Goal: Task Accomplishment & Management: Complete application form

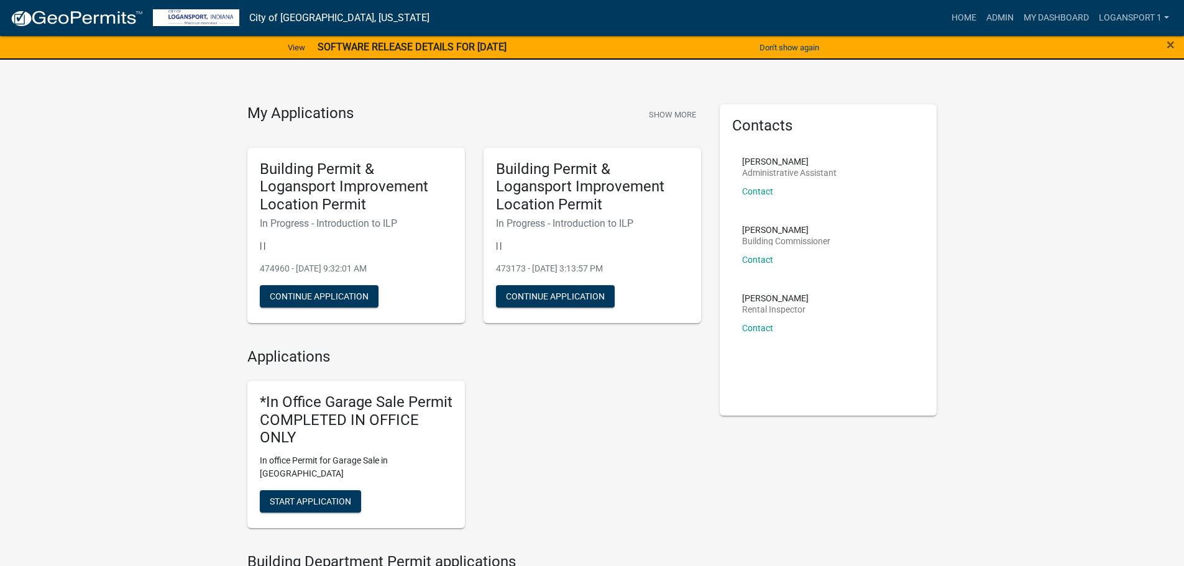
scroll to position [62, 0]
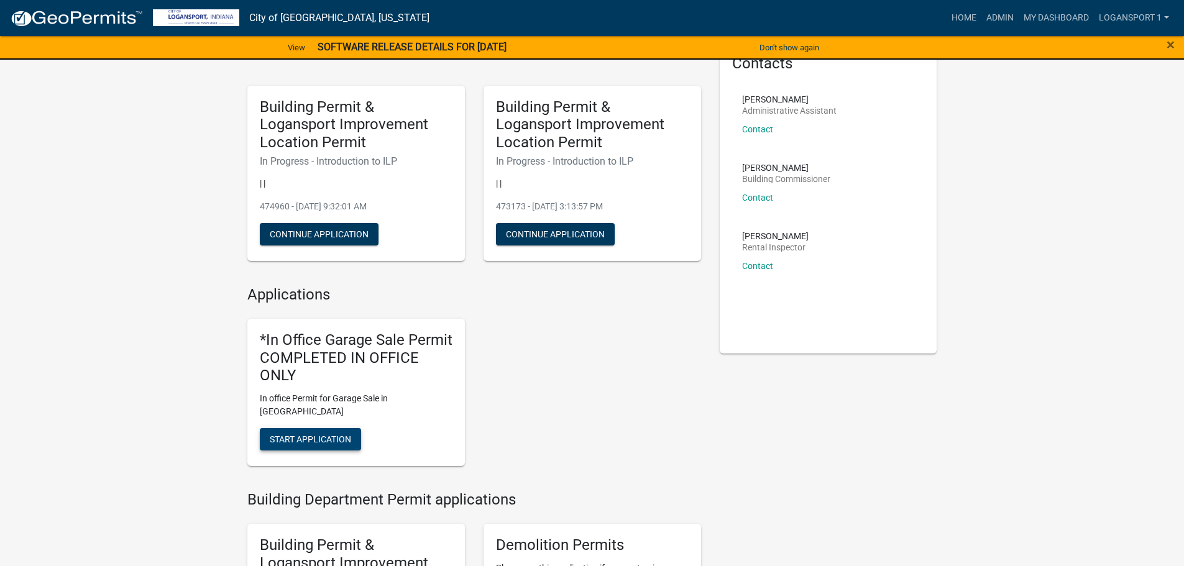
click at [314, 434] on span "Start Application" at bounding box center [310, 439] width 81 height 10
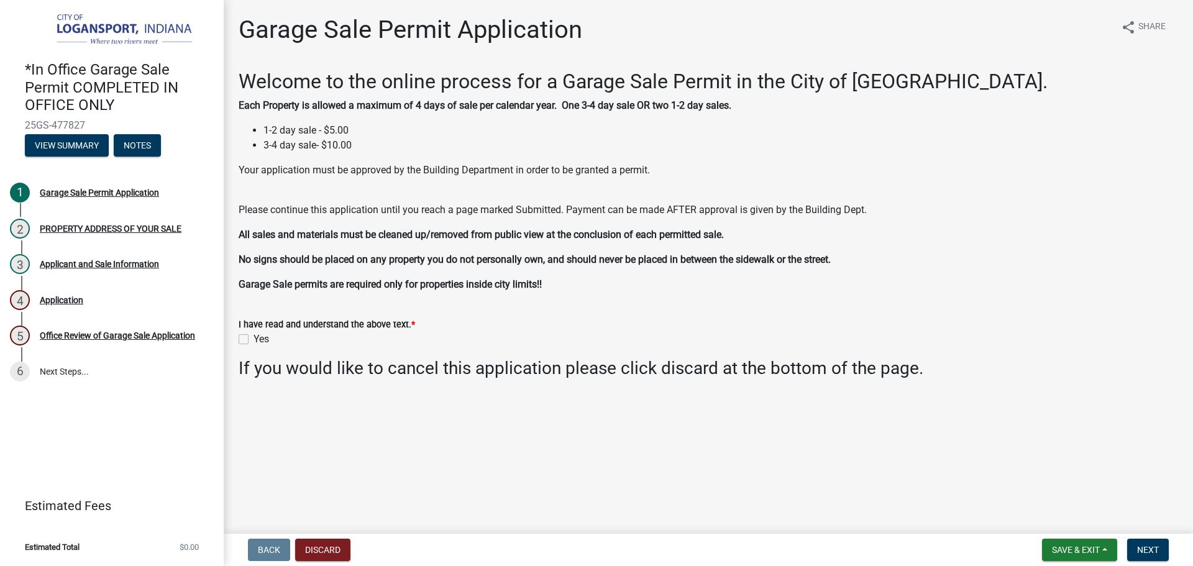
click at [254, 337] on label "Yes" at bounding box center [262, 339] width 16 height 15
click at [254, 337] on input "Yes" at bounding box center [258, 336] width 8 height 8
checkbox input "true"
click at [1140, 546] on span "Next" at bounding box center [1148, 550] width 22 height 10
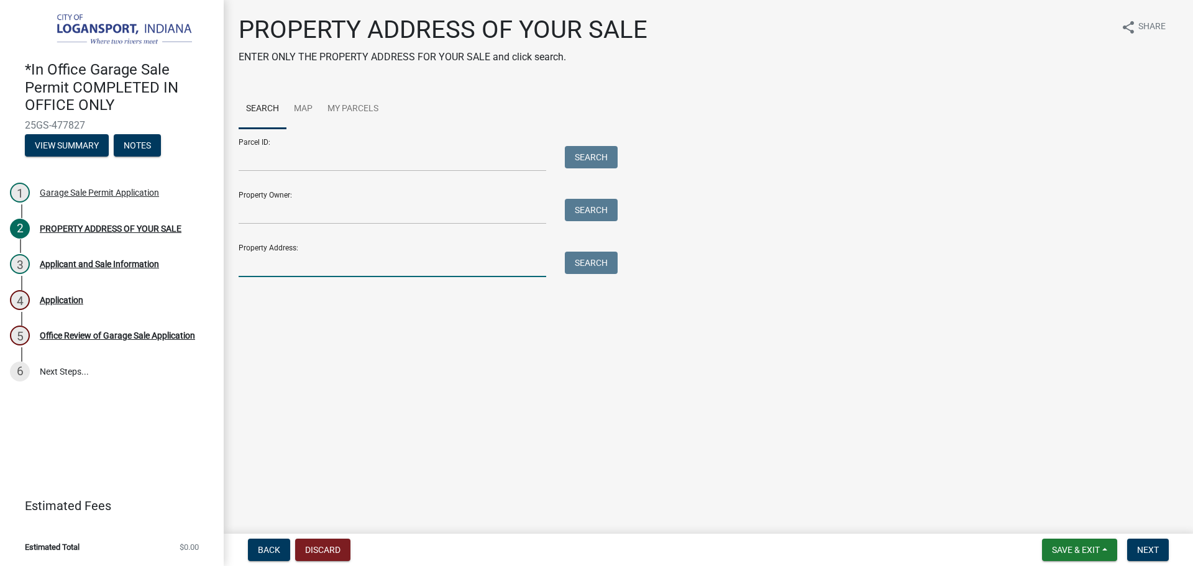
click at [376, 272] on input "Property Address:" at bounding box center [393, 264] width 308 height 25
click at [277, 267] on input "1922 E Broadway" at bounding box center [393, 264] width 308 height 25
type input "1922 E Broadway"
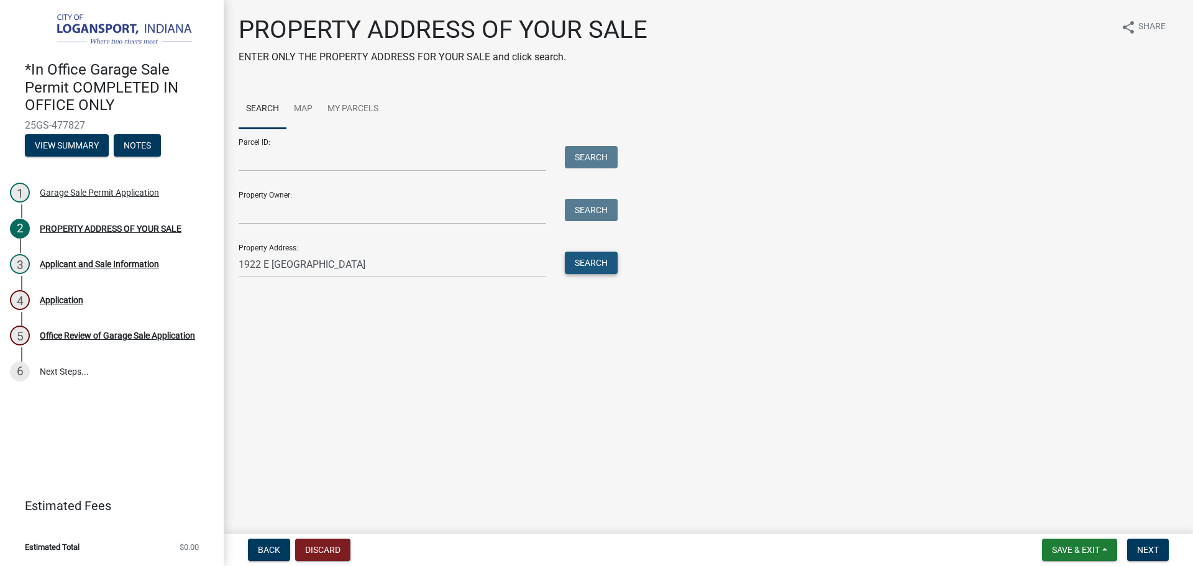
click at [599, 260] on button "Search" at bounding box center [591, 263] width 53 height 22
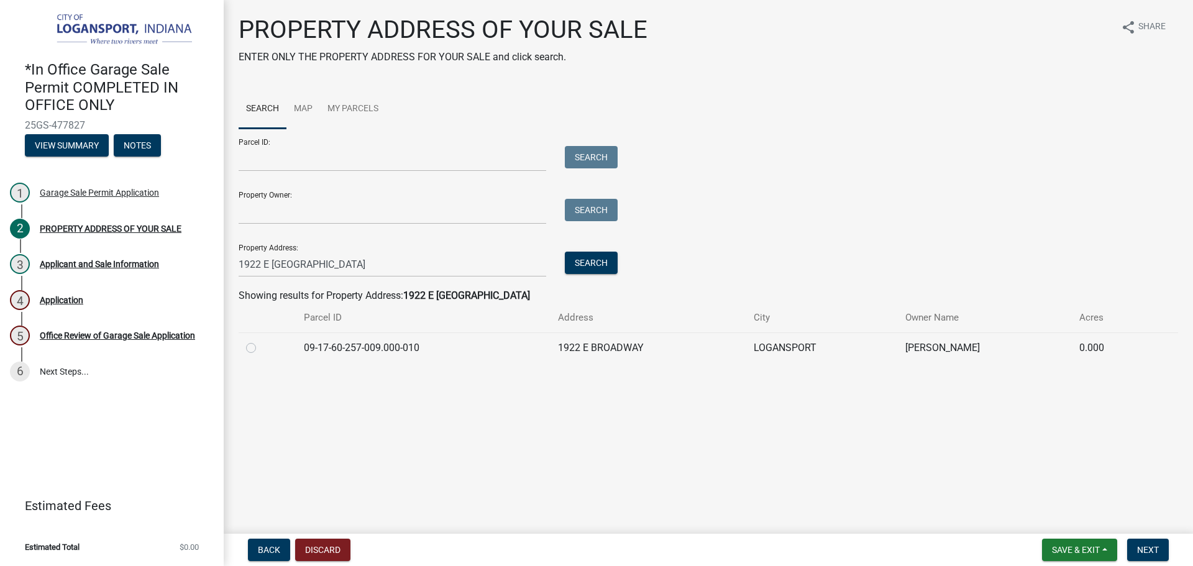
click at [261, 341] on label at bounding box center [261, 341] width 0 height 0
click at [261, 347] on input "radio" at bounding box center [265, 345] width 8 height 8
radio input "true"
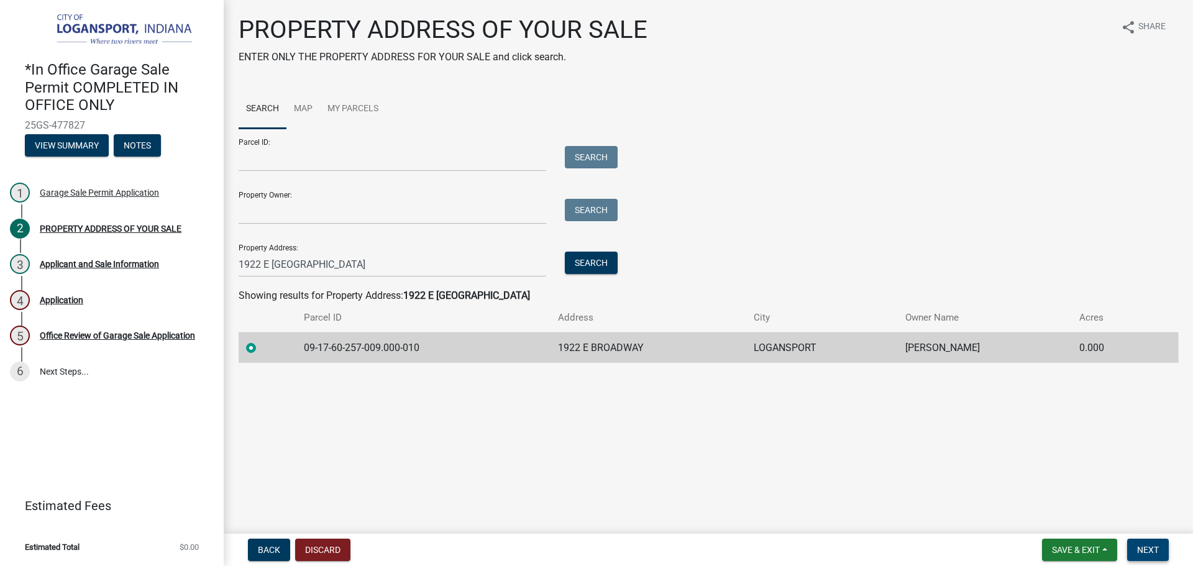
click at [1146, 555] on span "Next" at bounding box center [1148, 550] width 22 height 10
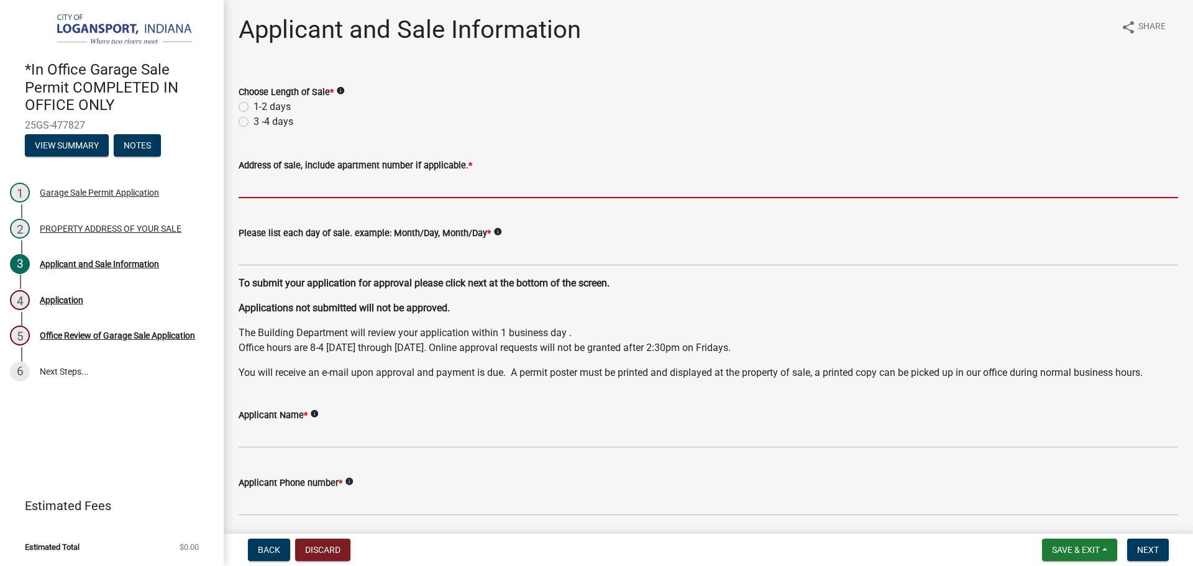
click at [274, 186] on input "Address of sale, include apartment number if applicable. *" at bounding box center [709, 185] width 940 height 25
paste input "1922 E Broadway"
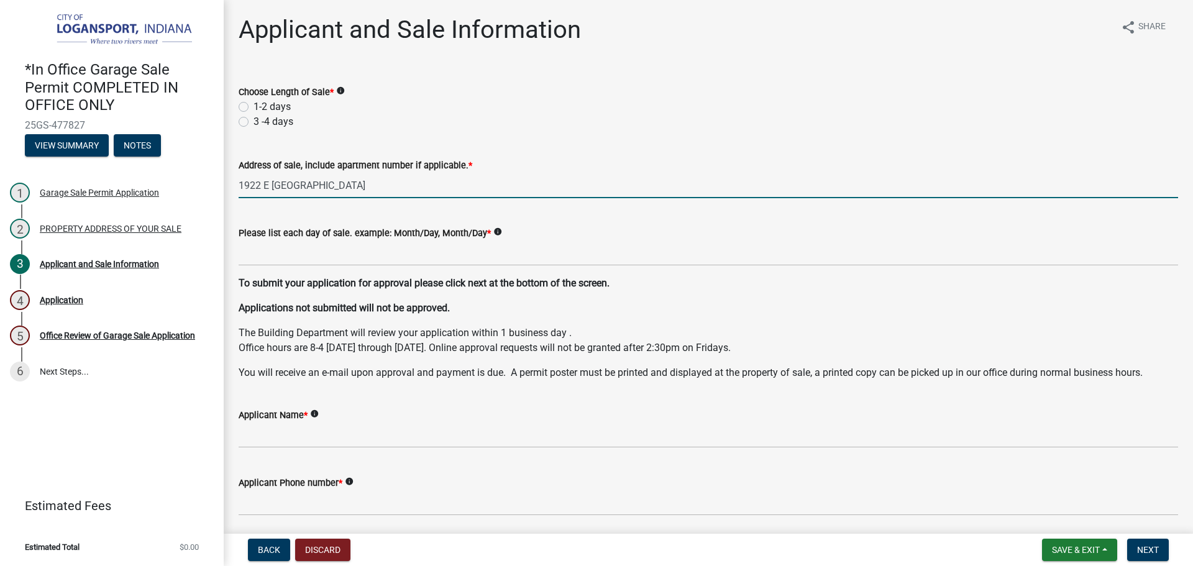
type input "1922 E Broadway"
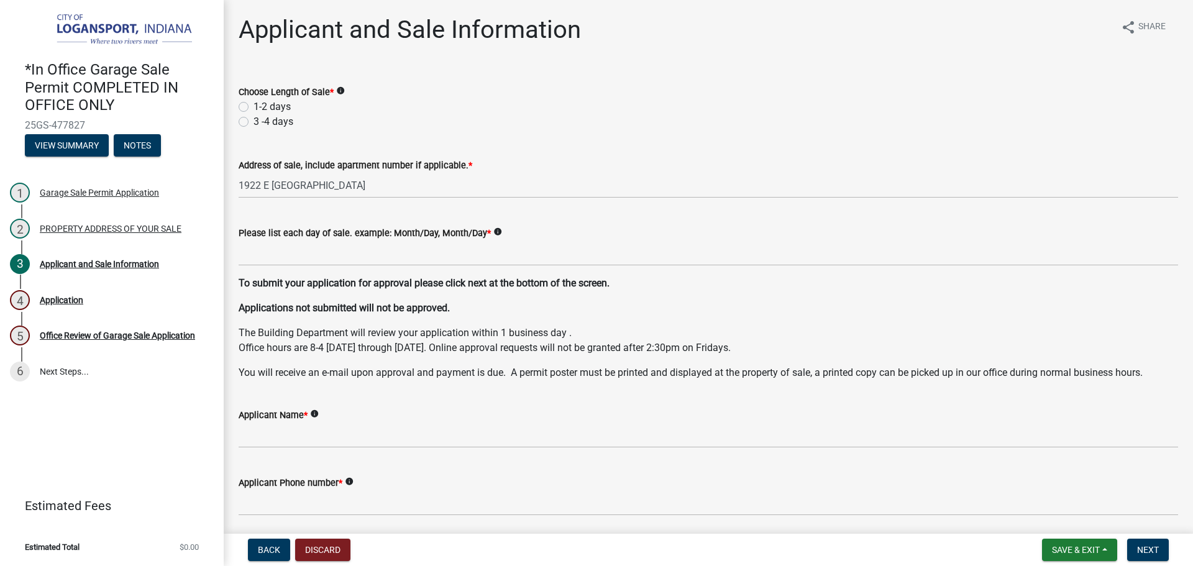
click at [254, 107] on label "1-2 days" at bounding box center [272, 106] width 37 height 15
click at [254, 107] on input "1-2 days" at bounding box center [258, 103] width 8 height 8
radio input "true"
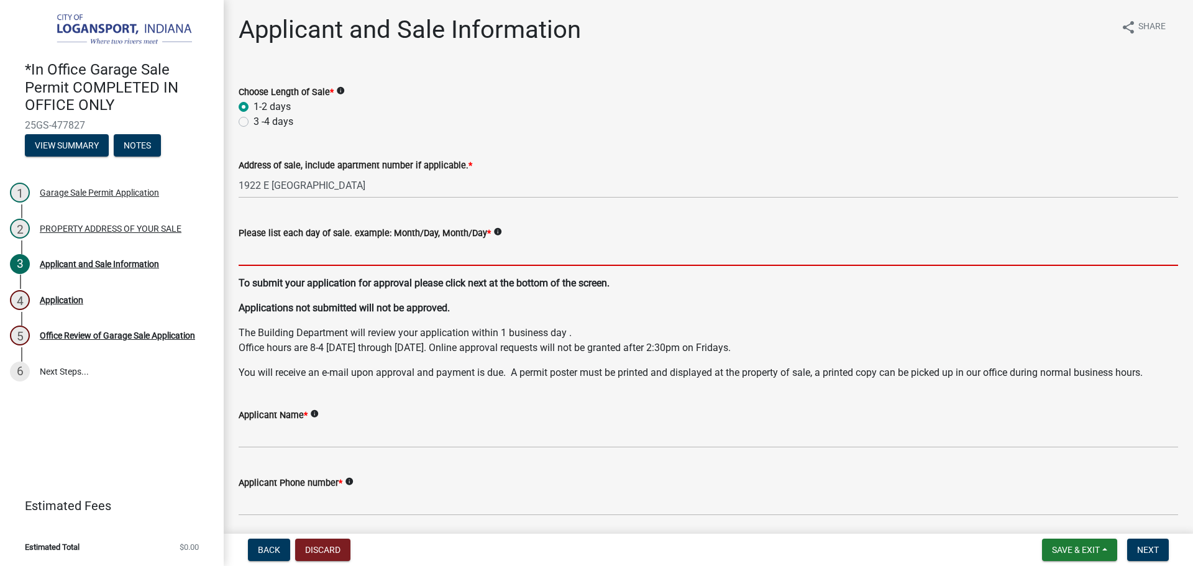
click at [245, 260] on input "Please list each day of sale. example: Month/Day, Month/Day *" at bounding box center [709, 253] width 940 height 25
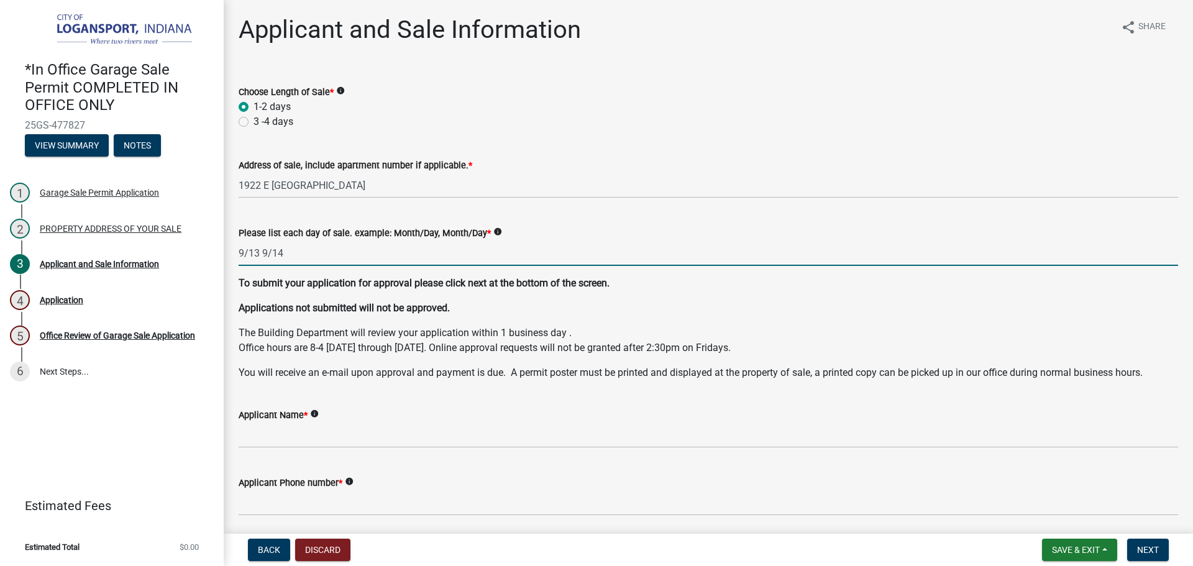
type input "9/13 9/14"
click at [275, 451] on wm-data-entity-input "Applicant Name * info" at bounding box center [709, 424] width 940 height 68
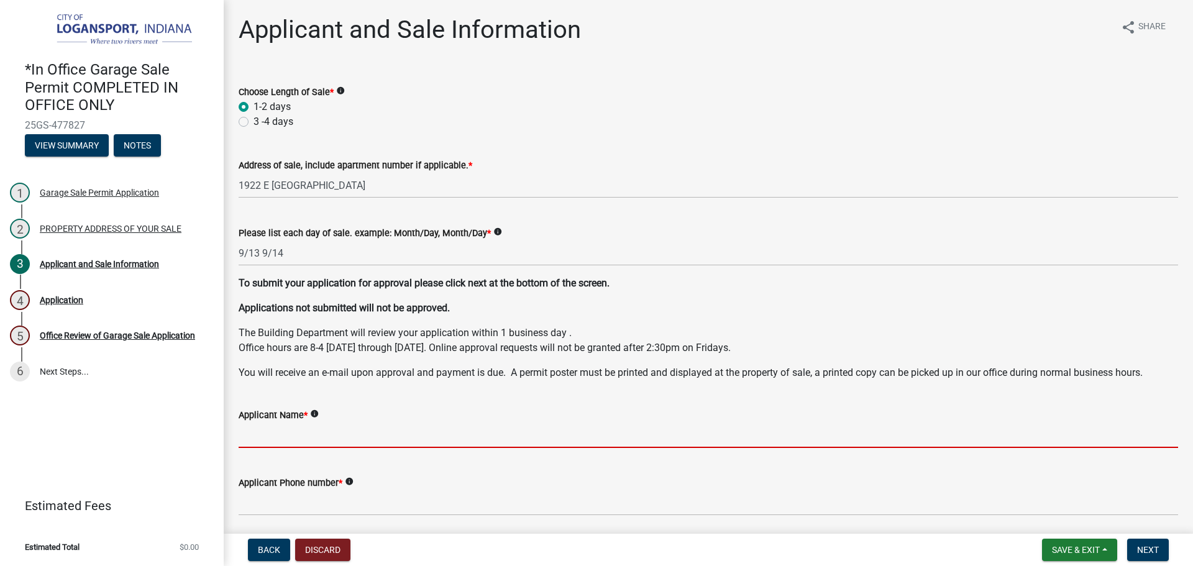
click at [278, 435] on input "Applicant Name *" at bounding box center [709, 435] width 940 height 25
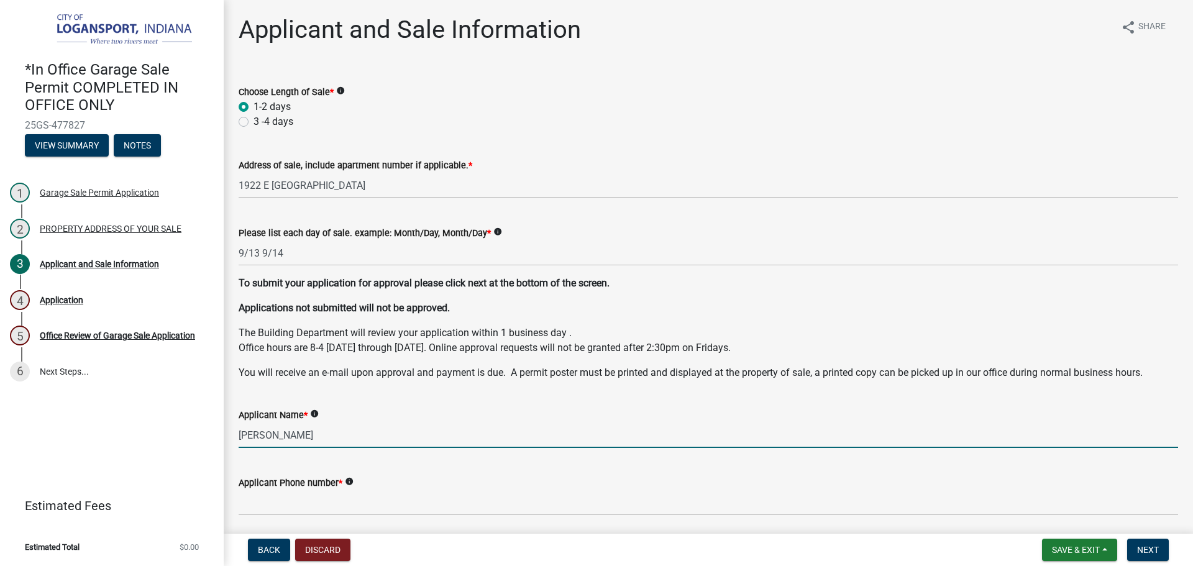
type input "martin cruz"
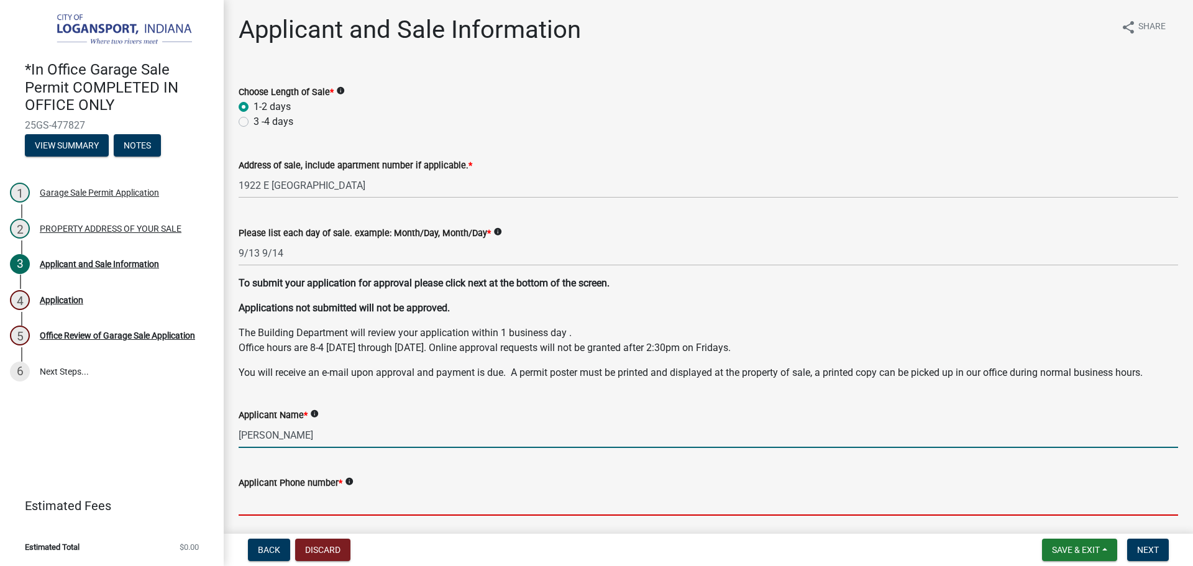
click at [315, 499] on input "Applicant Phone number *" at bounding box center [709, 502] width 940 height 25
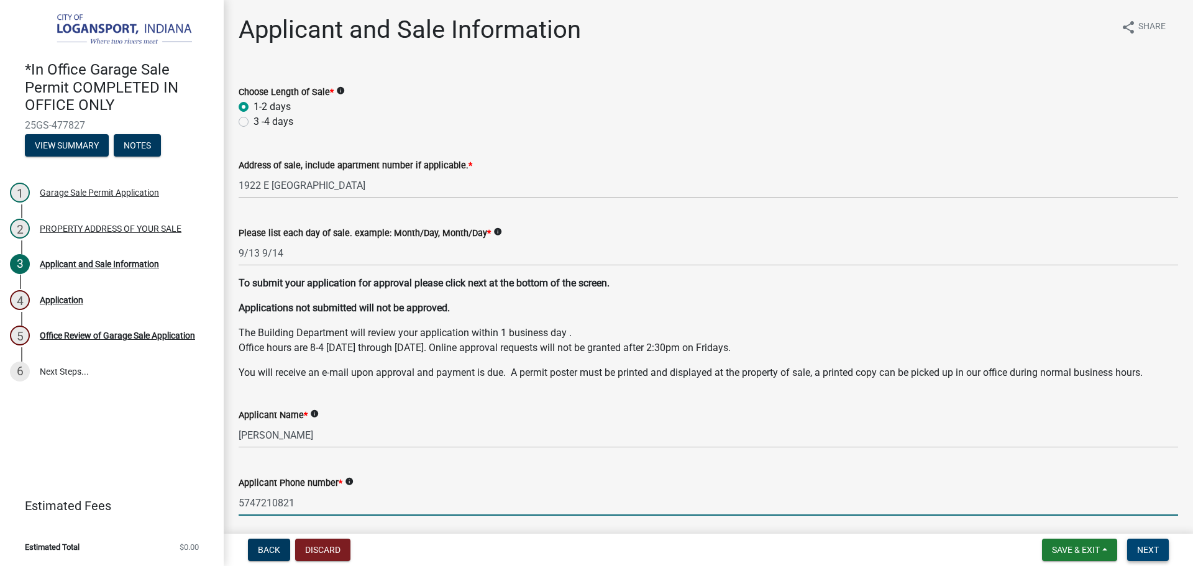
type input "5747210821"
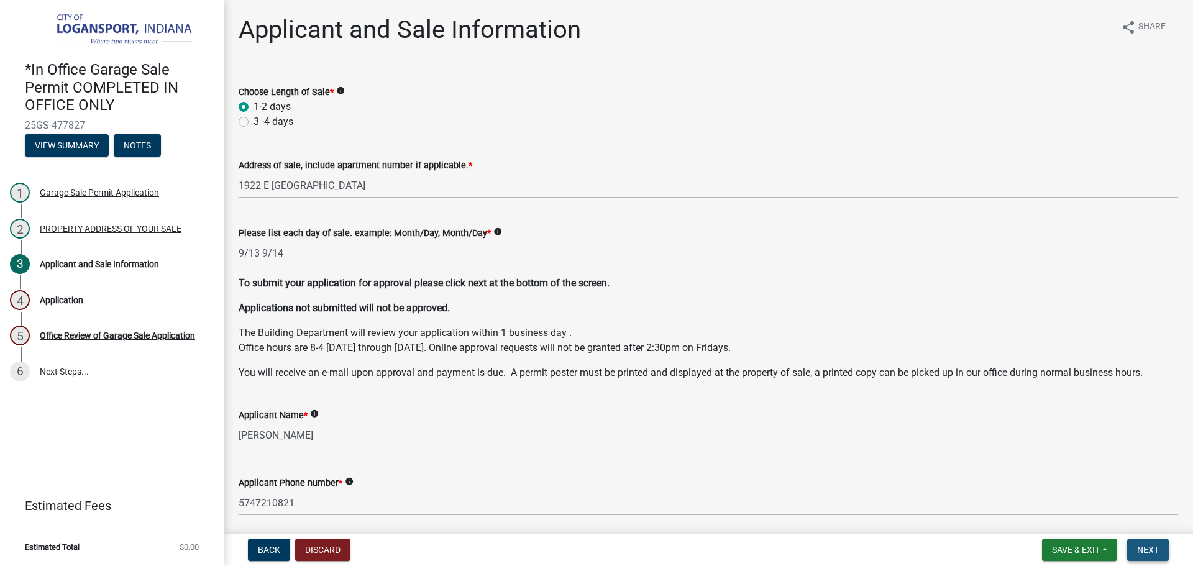
click at [1147, 543] on button "Next" at bounding box center [1148, 550] width 42 height 22
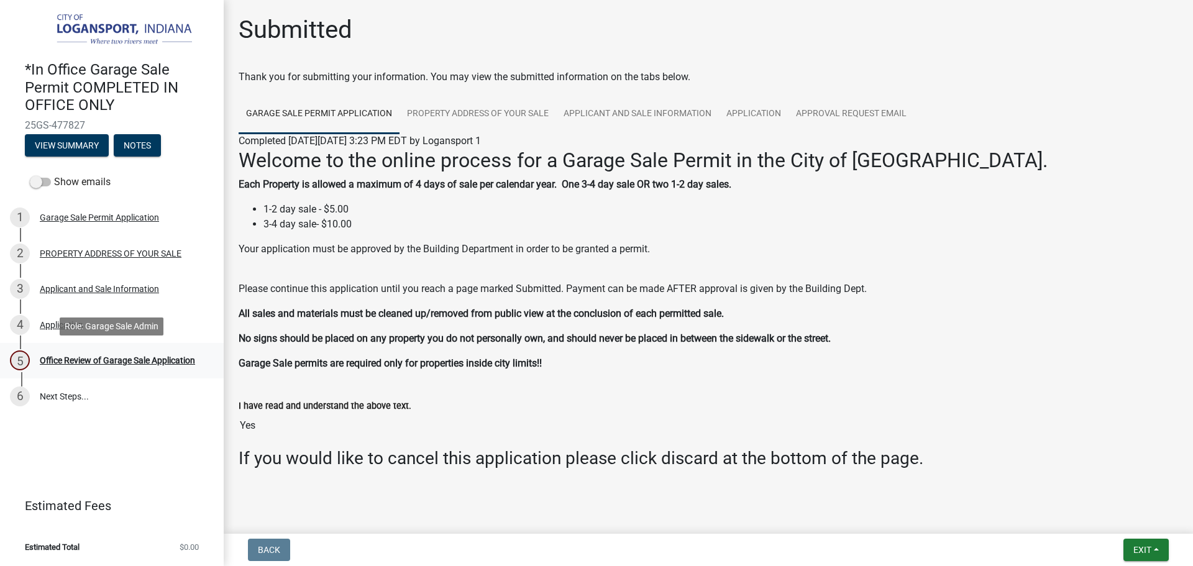
click at [177, 365] on div "Office Review of Garage Sale Application" at bounding box center [117, 360] width 155 height 9
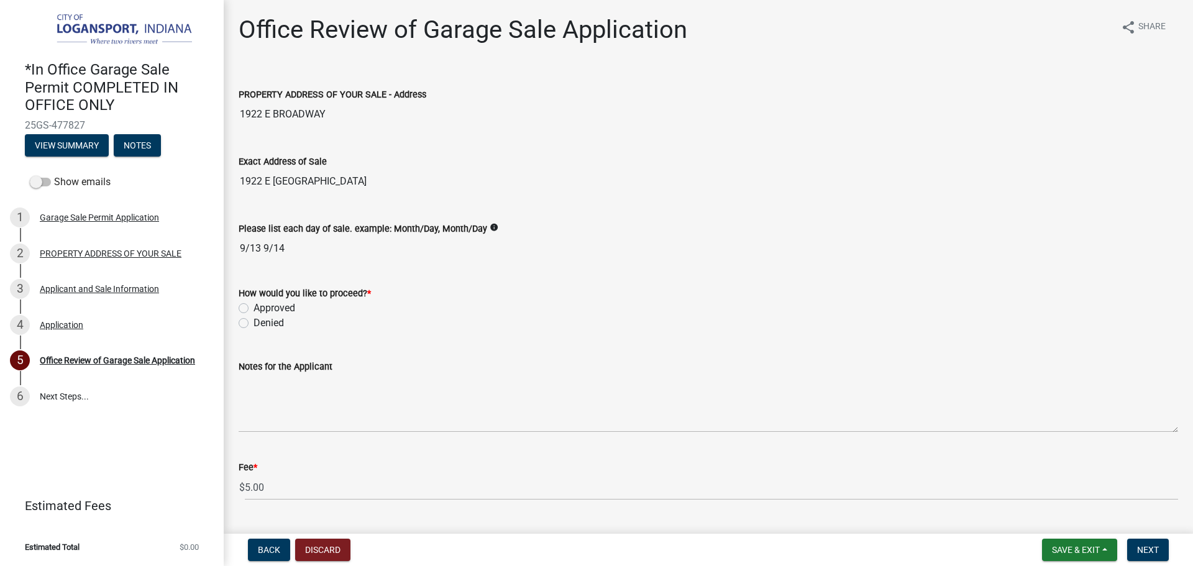
click at [254, 306] on label "Approved" at bounding box center [275, 308] width 42 height 15
click at [254, 306] on input "Approved" at bounding box center [258, 305] width 8 height 8
radio input "true"
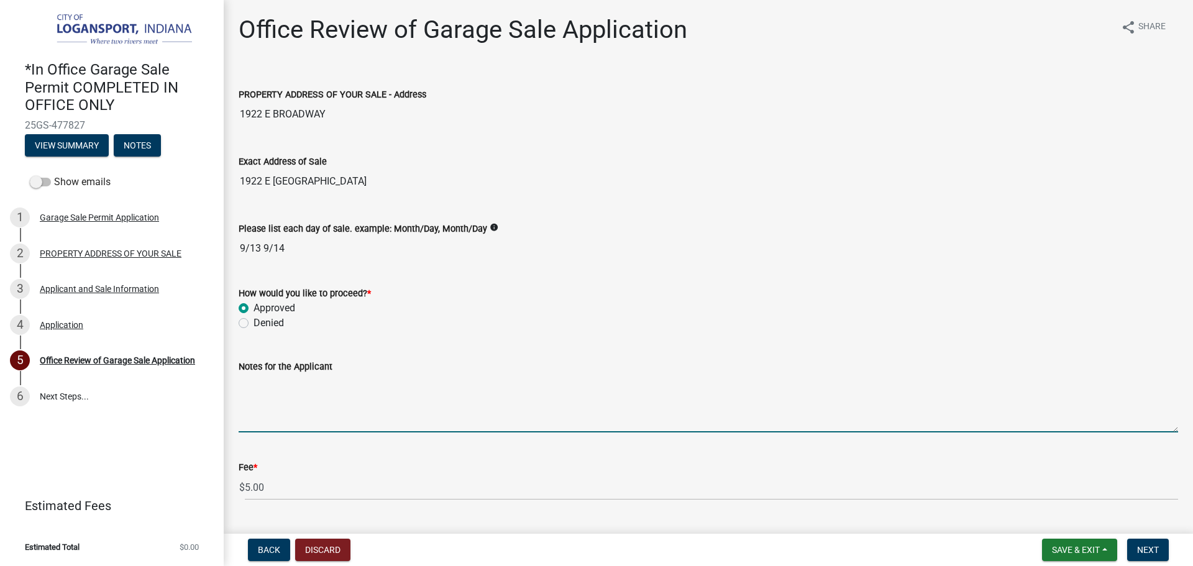
drag, startPoint x: 267, startPoint y: 388, endPoint x: 492, endPoint y: 388, distance: 225.0
click at [272, 389] on textarea "Notes for the Applicant" at bounding box center [709, 403] width 940 height 58
type textarea "Last Sale of the year"
click at [1160, 548] on button "Next" at bounding box center [1148, 550] width 42 height 22
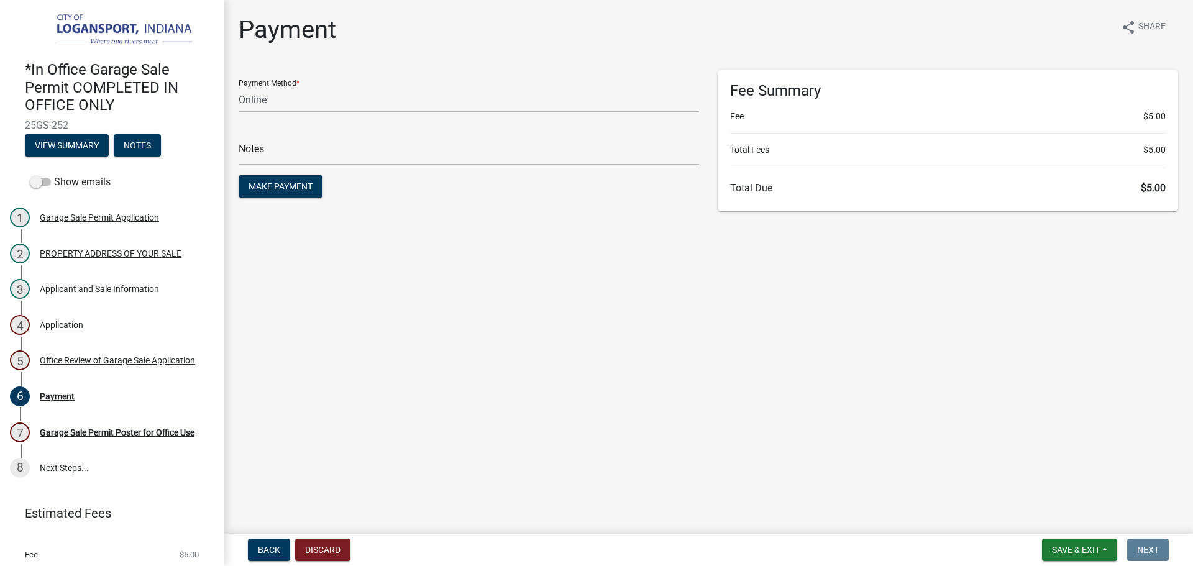
click at [260, 96] on select "Credit Card POS Check Cash Online" at bounding box center [469, 99] width 461 height 25
select select "2: 1"
click at [239, 87] on select "Credit Card POS Check Cash Online" at bounding box center [469, 99] width 461 height 25
click at [260, 152] on input "text" at bounding box center [469, 152] width 461 height 25
type input "117898"
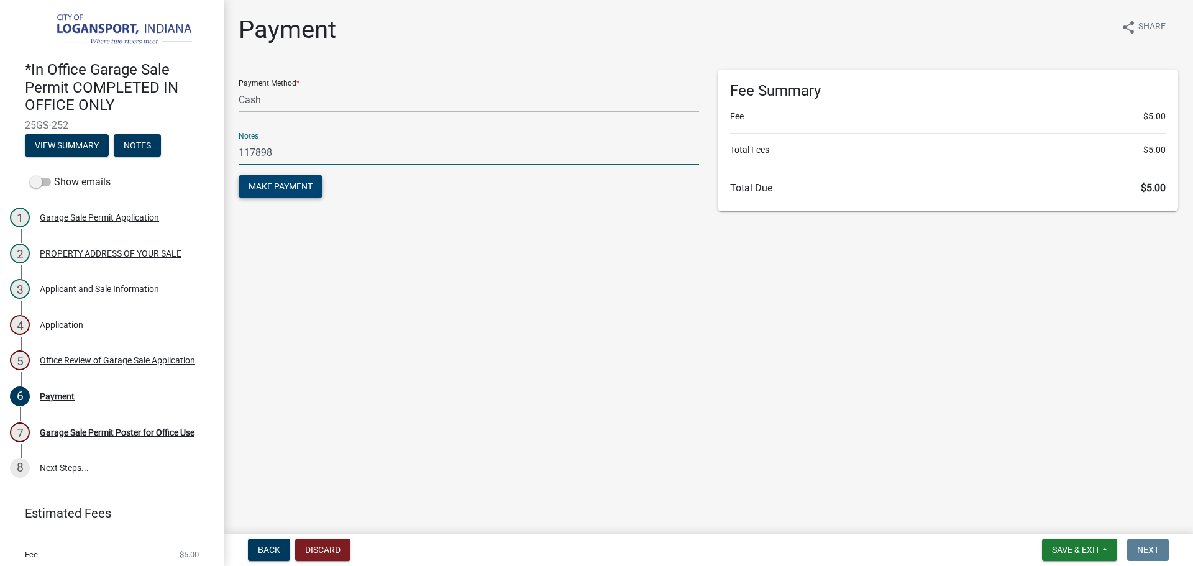
click at [270, 191] on span "Make Payment" at bounding box center [281, 186] width 64 height 10
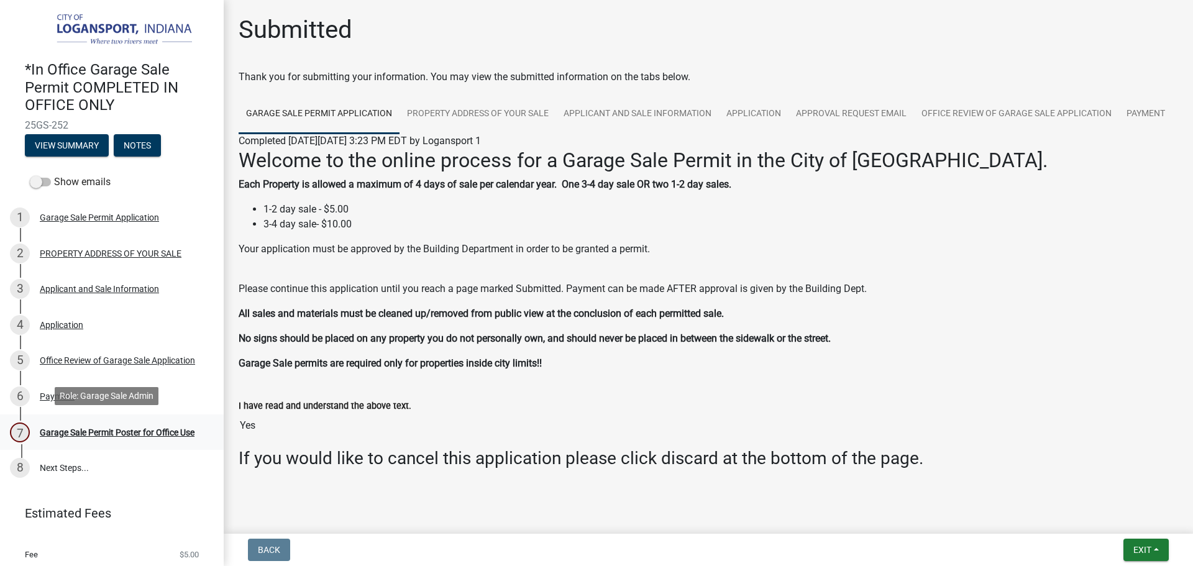
click at [86, 428] on div "Garage Sale Permit Poster for Office Use" at bounding box center [117, 432] width 155 height 9
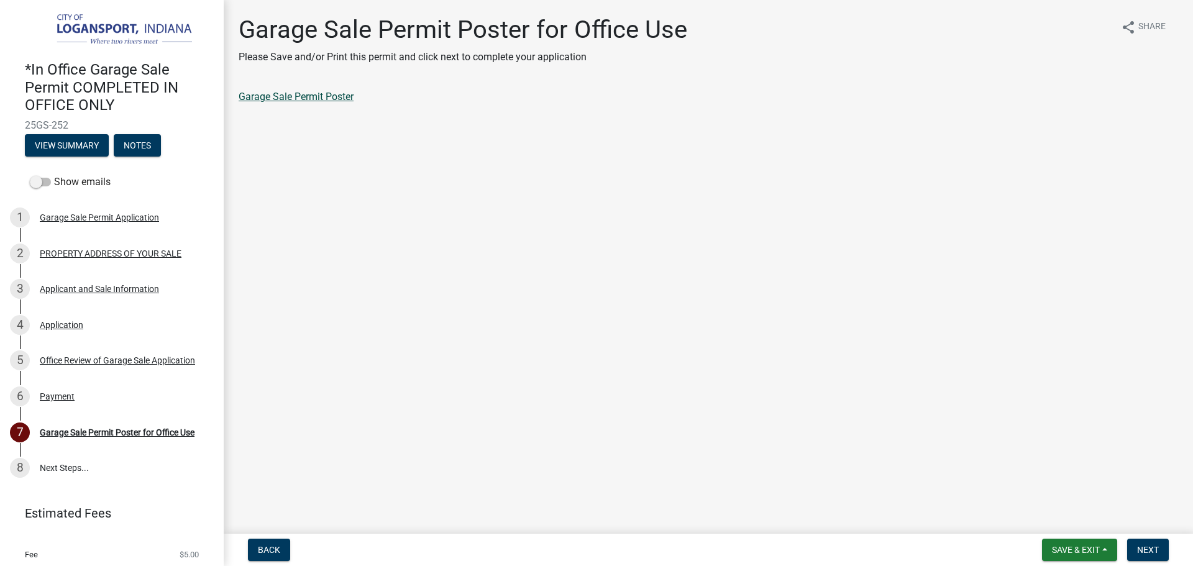
click at [337, 95] on link "Garage Sale Permit Poster" at bounding box center [296, 97] width 115 height 12
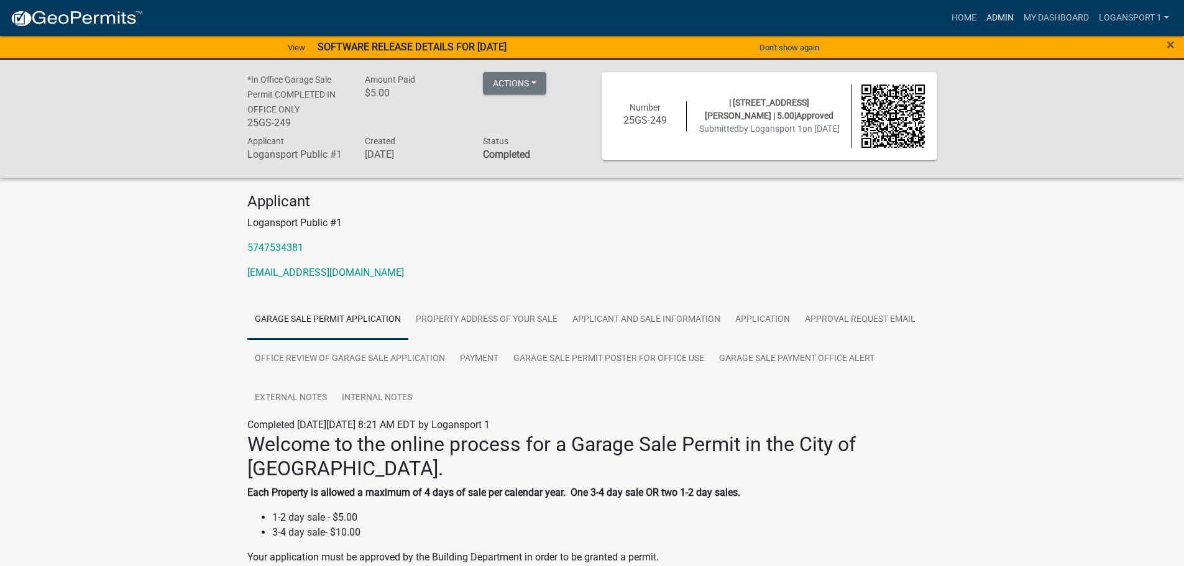
click at [993, 15] on link "Admin" at bounding box center [999, 18] width 37 height 24
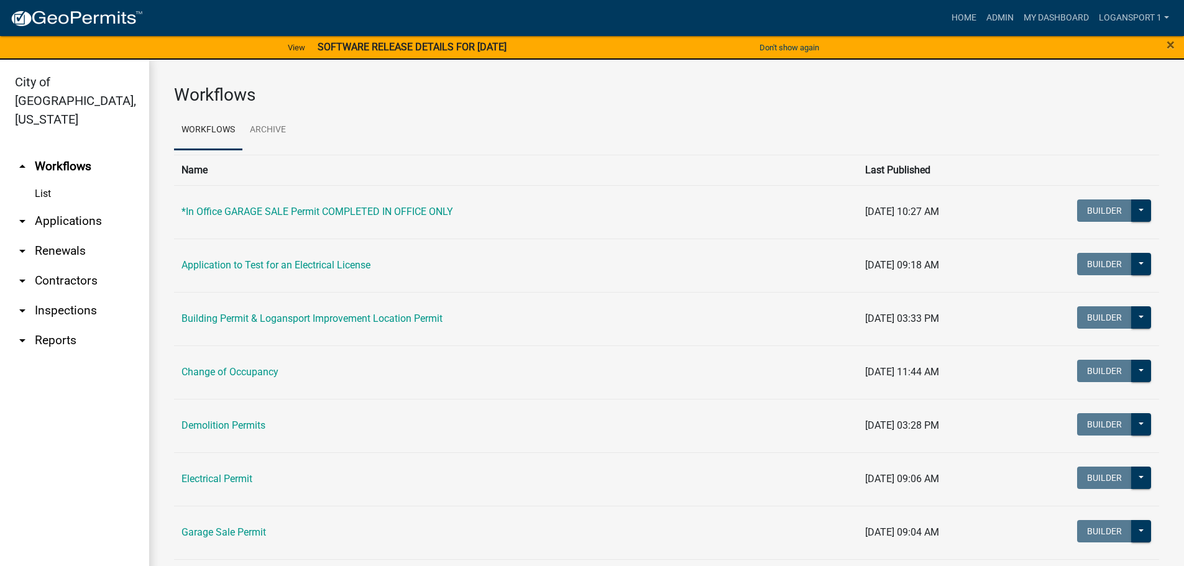
click at [53, 206] on link "arrow_drop_down Applications" at bounding box center [74, 221] width 149 height 30
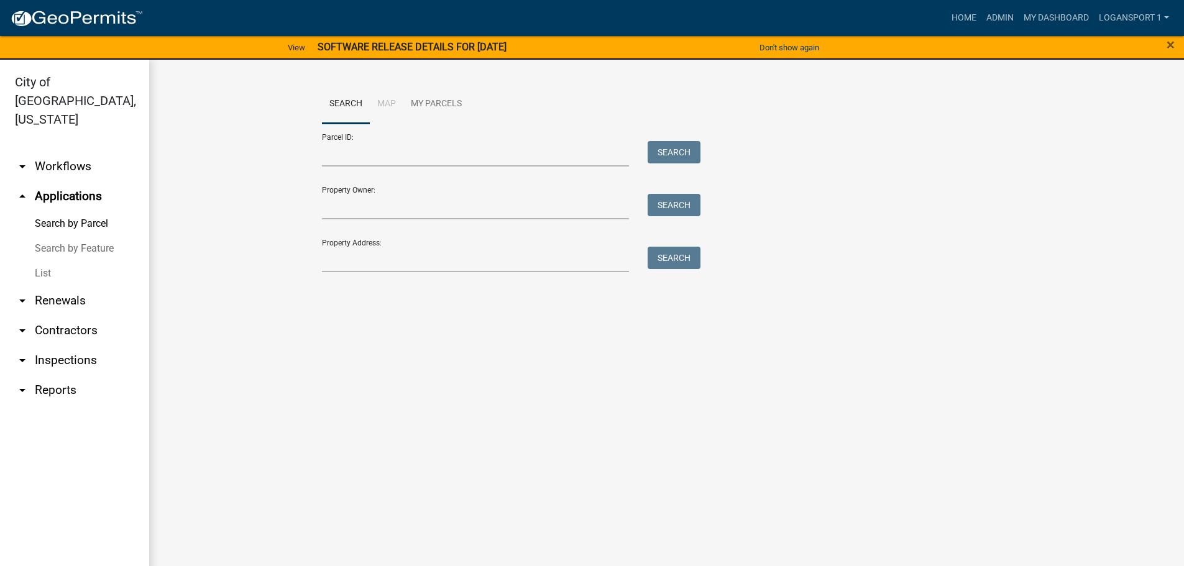
click at [42, 261] on link "List" at bounding box center [74, 273] width 149 height 25
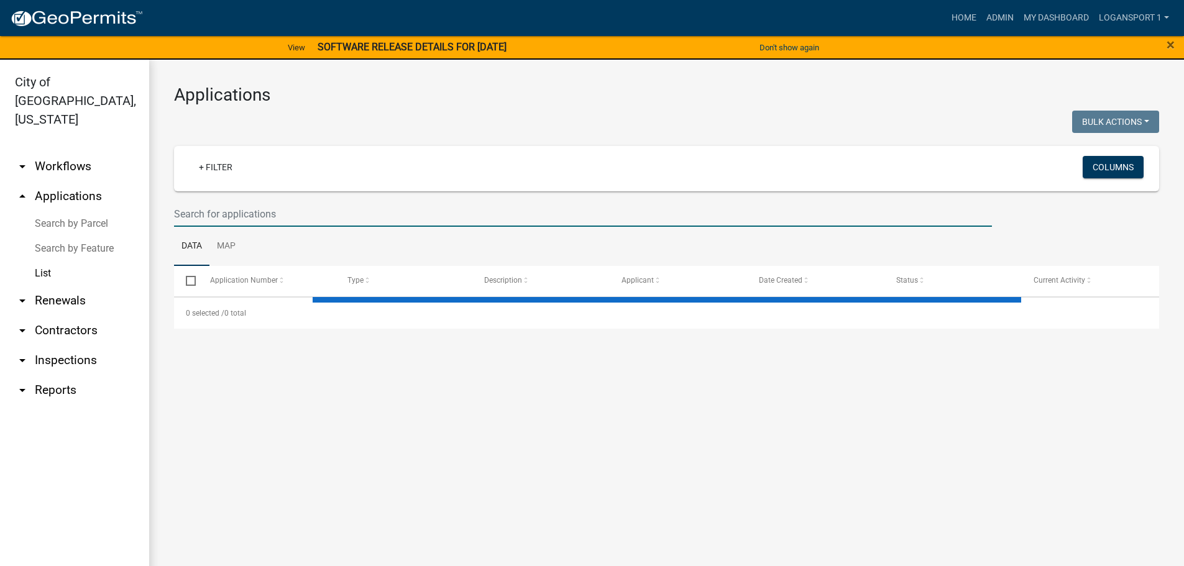
click at [233, 217] on input "text" at bounding box center [583, 213] width 818 height 25
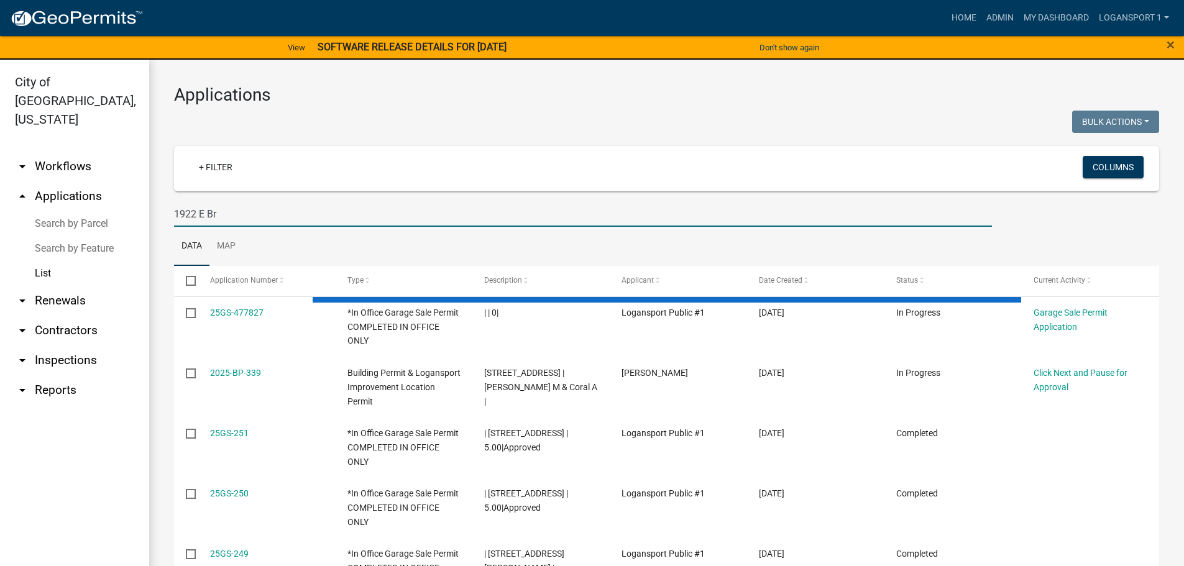
type input "1922 E Br"
